Goal: Information Seeking & Learning: Learn about a topic

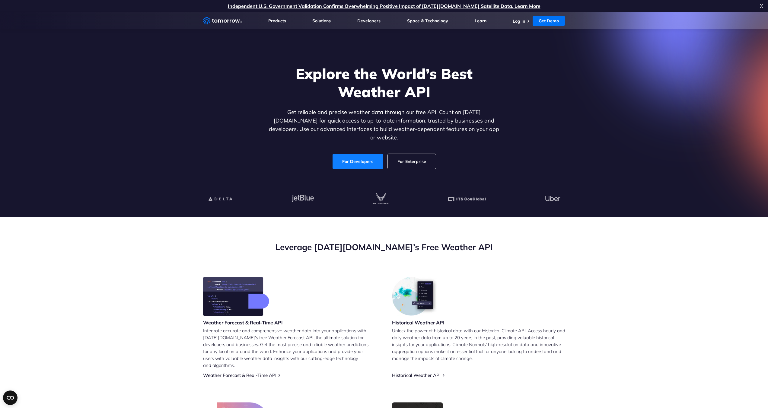
click at [356, 158] on link "For Developers" at bounding box center [358, 161] width 50 height 15
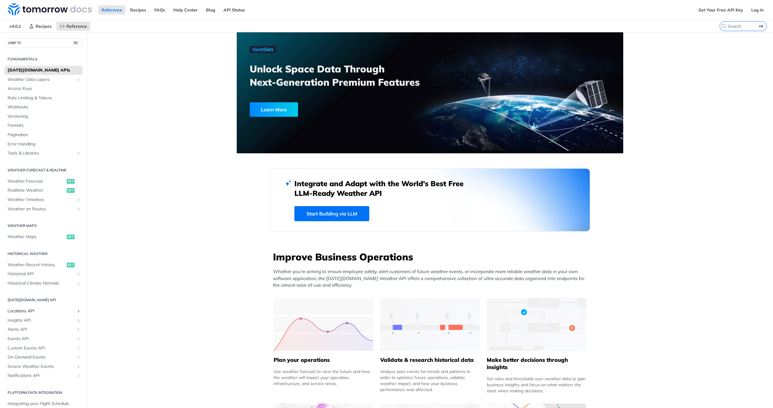
click at [38, 312] on span "Locations API" at bounding box center [41, 311] width 67 height 6
